Goal: Navigation & Orientation: Go to known website

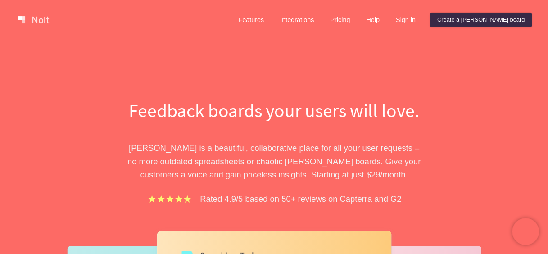
click at [269, 161] on p "[PERSON_NAME] is a beautiful, collaborative place for all your user requests – …" at bounding box center [274, 161] width 311 height 40
click at [254, 170] on p "[PERSON_NAME] is a beautiful, collaborative place for all your user requests – …" at bounding box center [274, 161] width 311 height 40
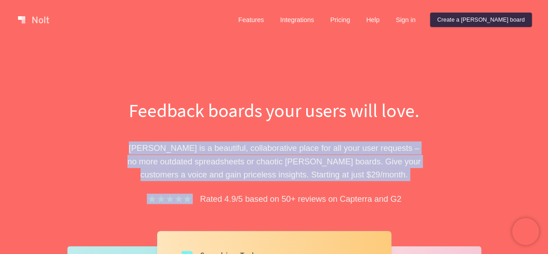
click at [254, 170] on p "[PERSON_NAME] is a beautiful, collaborative place for all your user requests – …" at bounding box center [274, 161] width 311 height 40
click at [370, 177] on p "[PERSON_NAME] is a beautiful, collaborative place for all your user requests – …" at bounding box center [274, 161] width 311 height 40
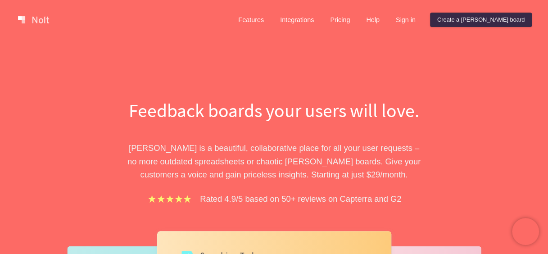
click at [364, 173] on p "[PERSON_NAME] is a beautiful, collaborative place for all your user requests – …" at bounding box center [274, 161] width 311 height 40
drag, startPoint x: 364, startPoint y: 173, endPoint x: 360, endPoint y: 125, distance: 48.8
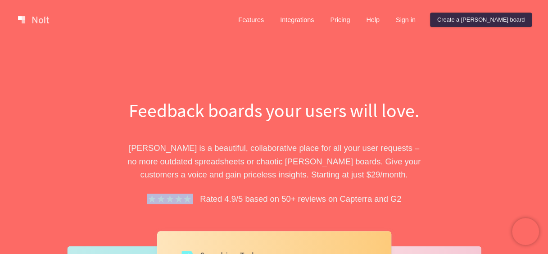
click at [361, 155] on p "[PERSON_NAME] is a beautiful, collaborative place for all your user requests – …" at bounding box center [274, 161] width 311 height 40
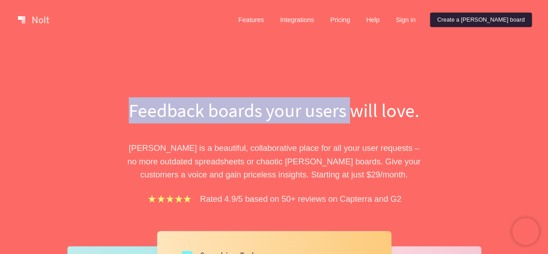
drag, startPoint x: 349, startPoint y: 45, endPoint x: 488, endPoint y: 18, distance: 141.2
drag, startPoint x: 488, startPoint y: 18, endPoint x: 441, endPoint y: 20, distance: 46.9
click at [423, 20] on link "Sign in" at bounding box center [405, 20] width 34 height 14
